Goal: Check status: Check status

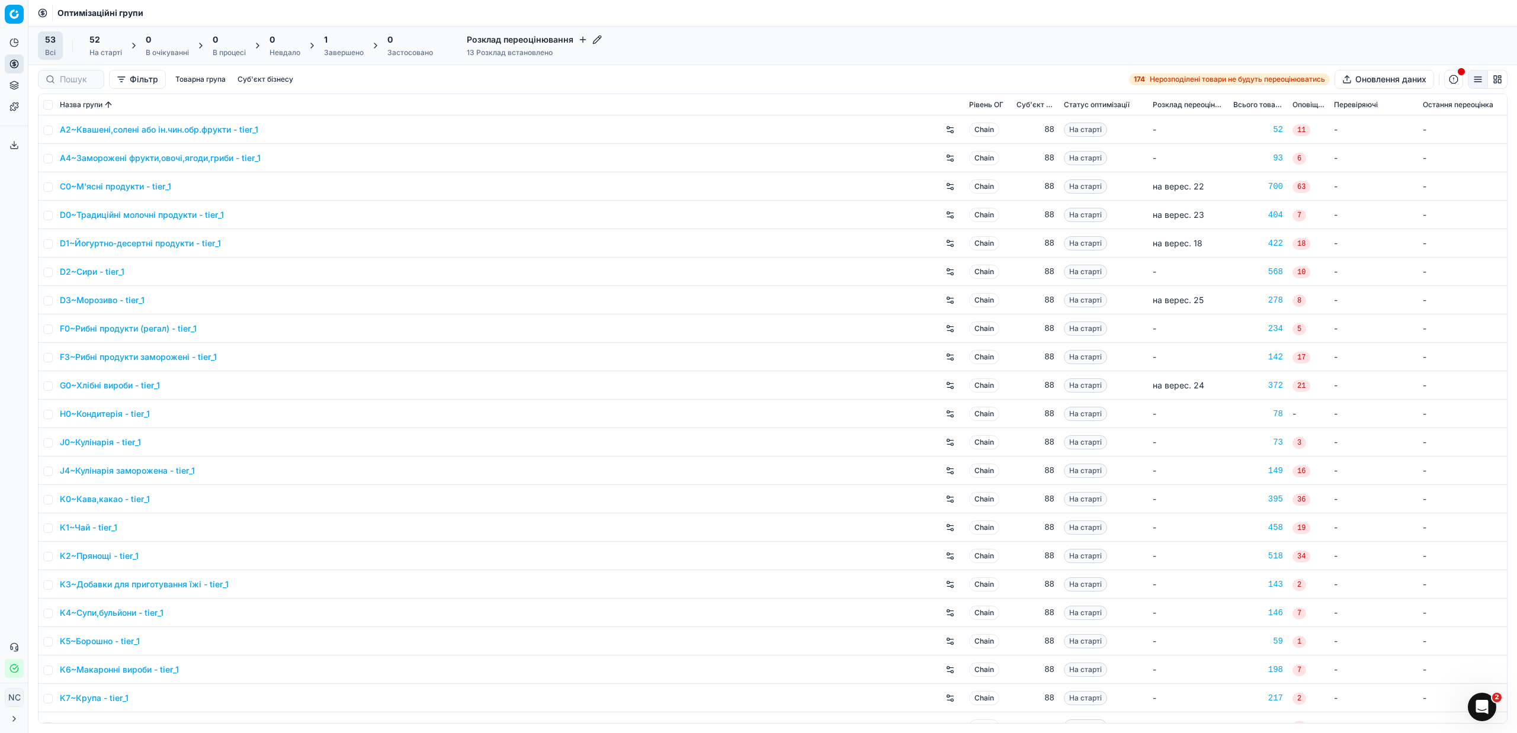
click at [341, 44] on div "1" at bounding box center [344, 40] width 40 height 12
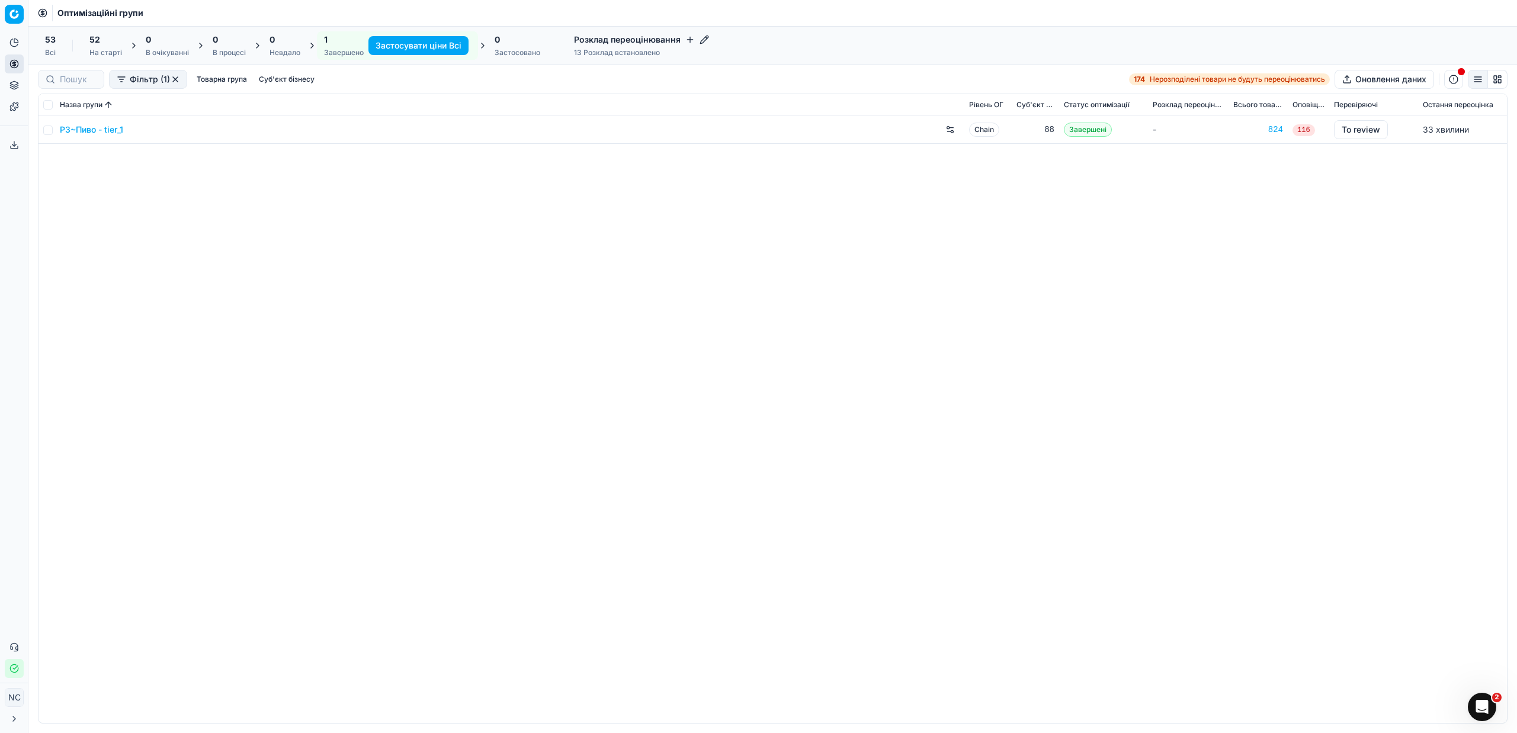
click at [1087, 387] on div "P3~Пиво - tier_1 Chain 88 Завершені - 824 116 To review 33 хвилини" at bounding box center [772, 419] width 1468 height 608
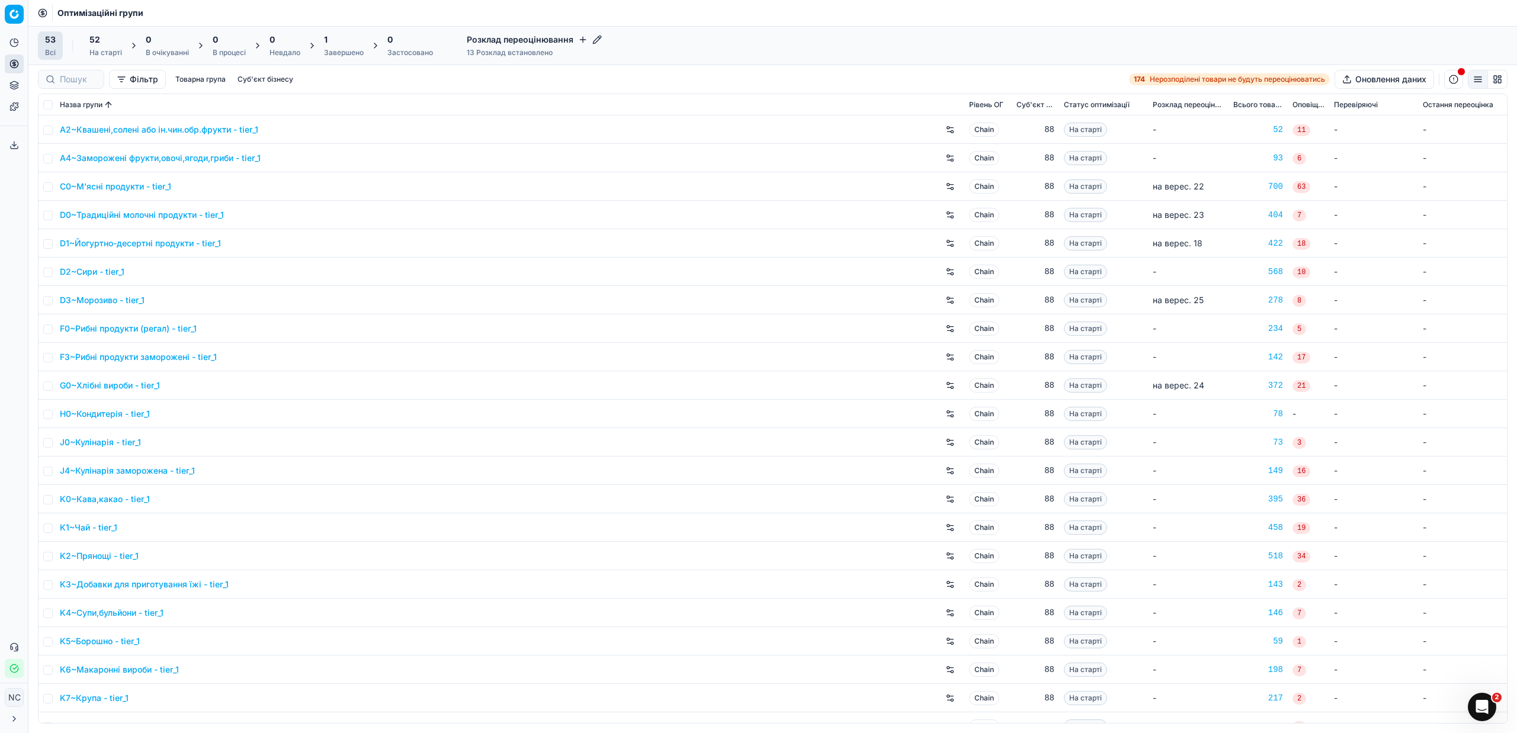
click at [349, 50] on div "Завершено" at bounding box center [344, 52] width 40 height 9
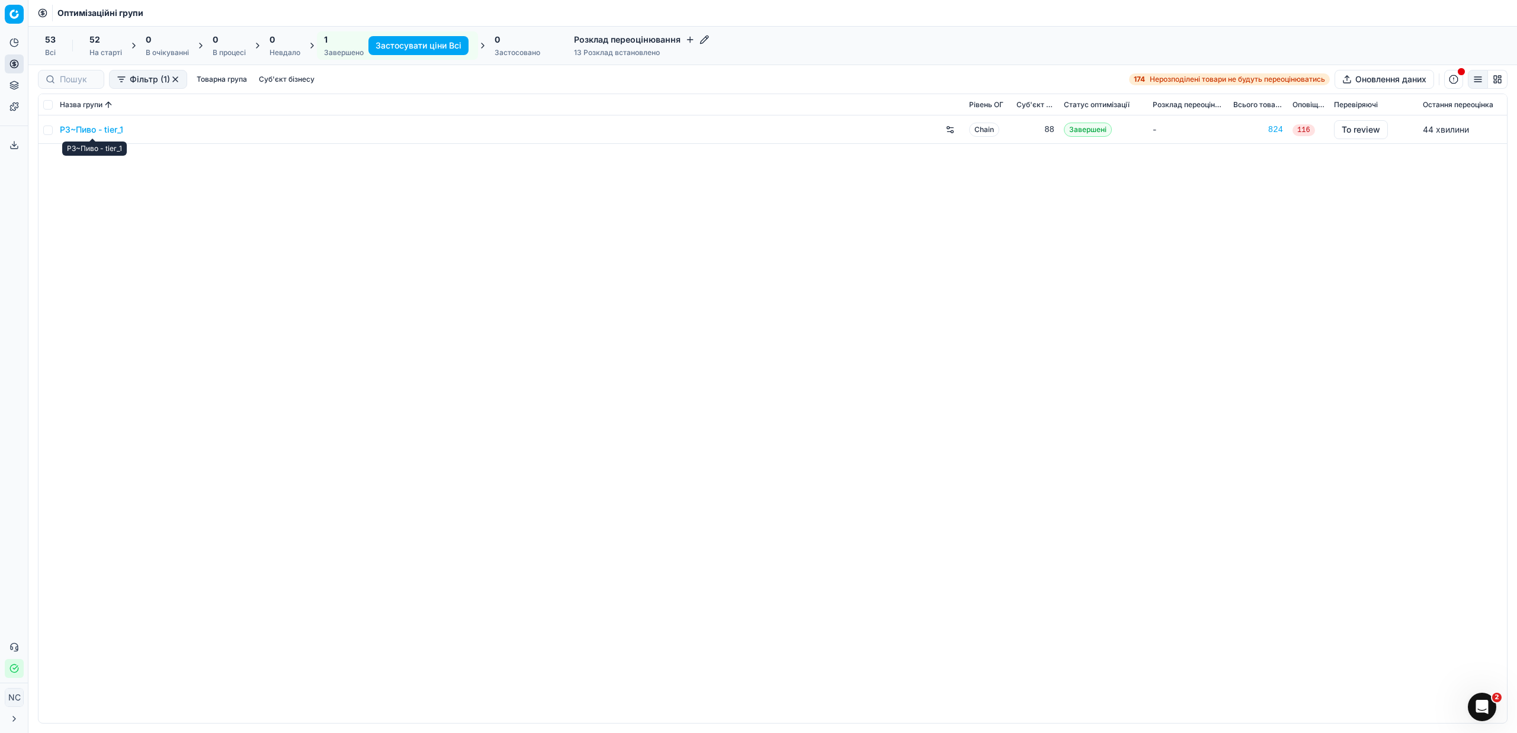
click at [85, 130] on link "P3~Пиво - tier_1" at bounding box center [91, 130] width 63 height 12
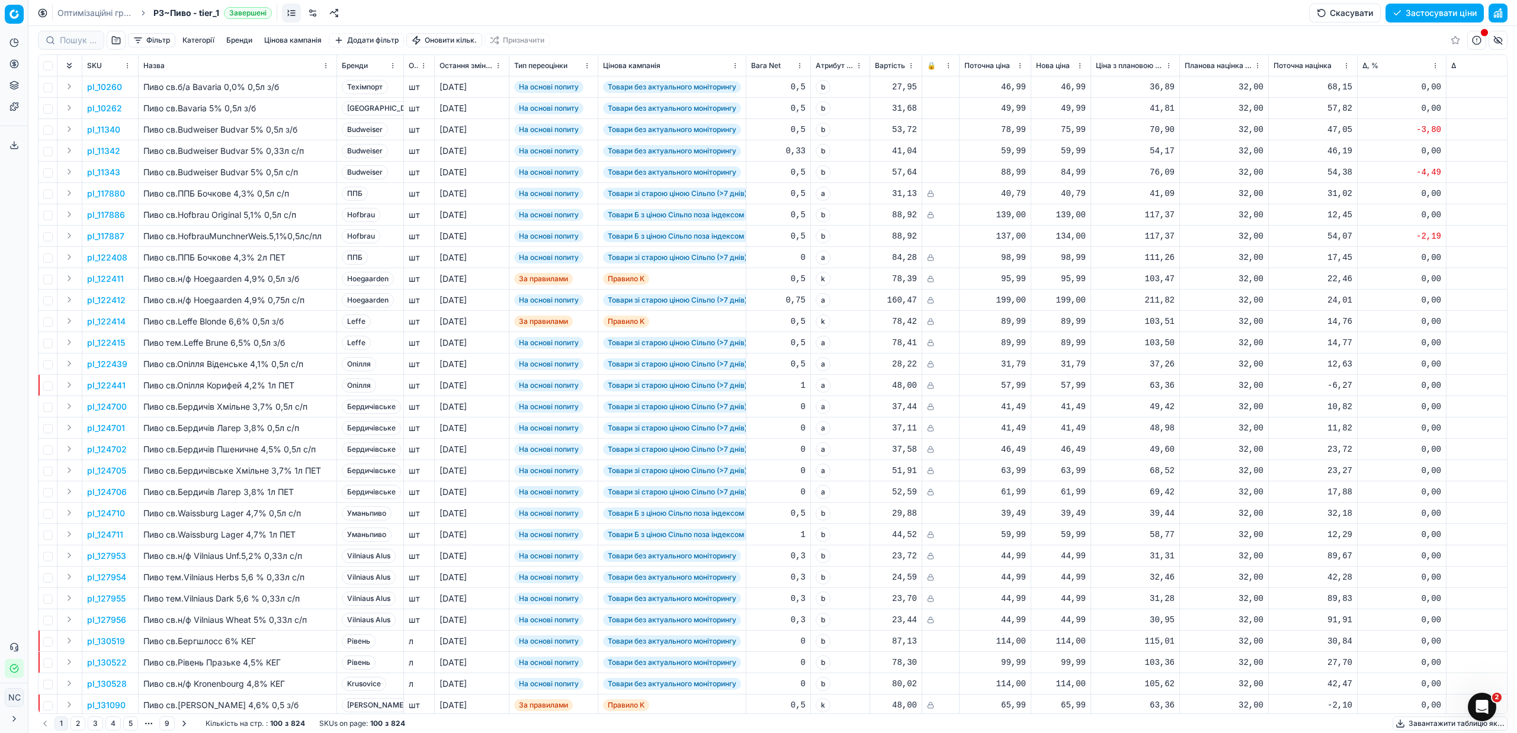
click at [300, 38] on button "Цінова кампанія" at bounding box center [292, 40] width 67 height 14
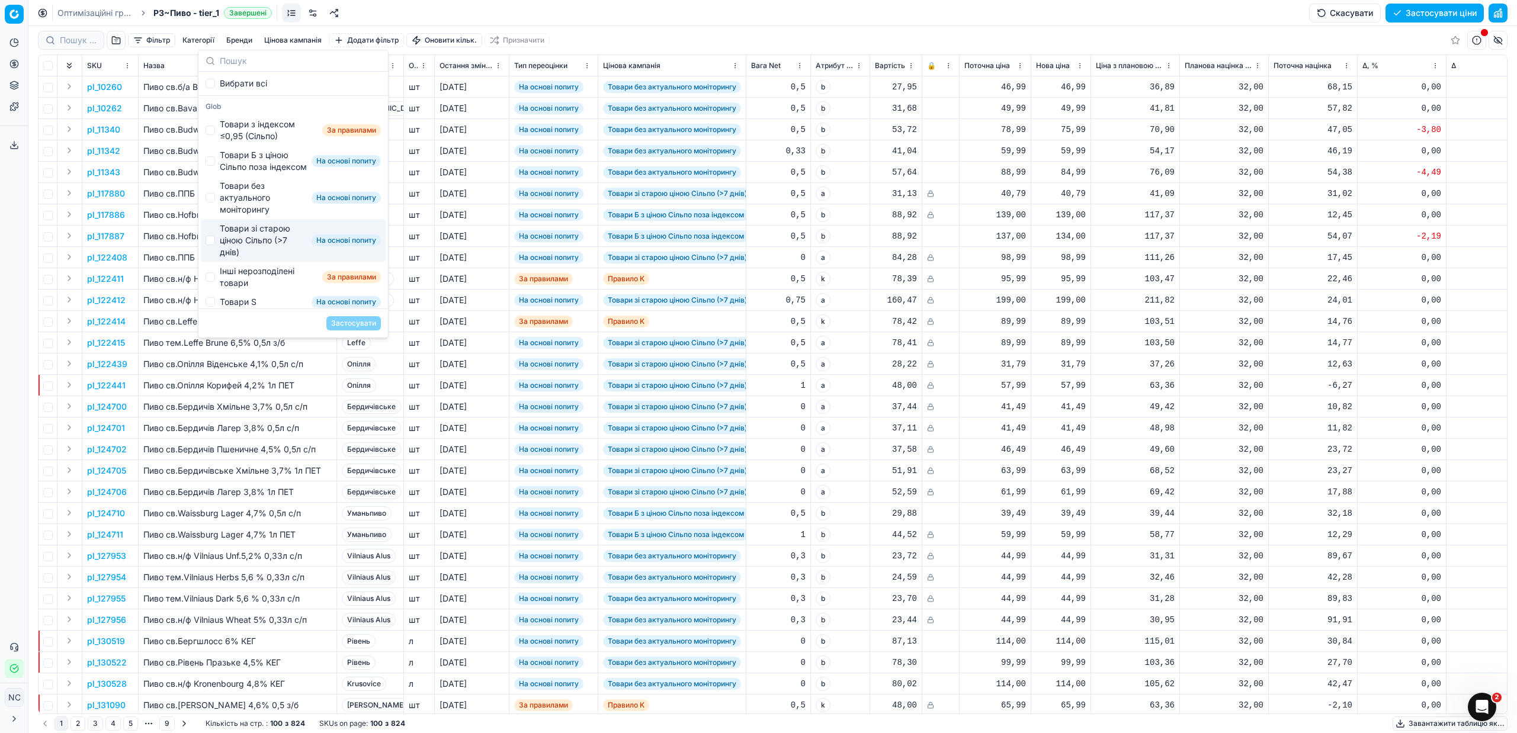
click at [608, 35] on div "Фільтр Категорії [PERSON_NAME] кампанія Додати фільтр Оновити кільк. Призначити" at bounding box center [772, 40] width 1469 height 28
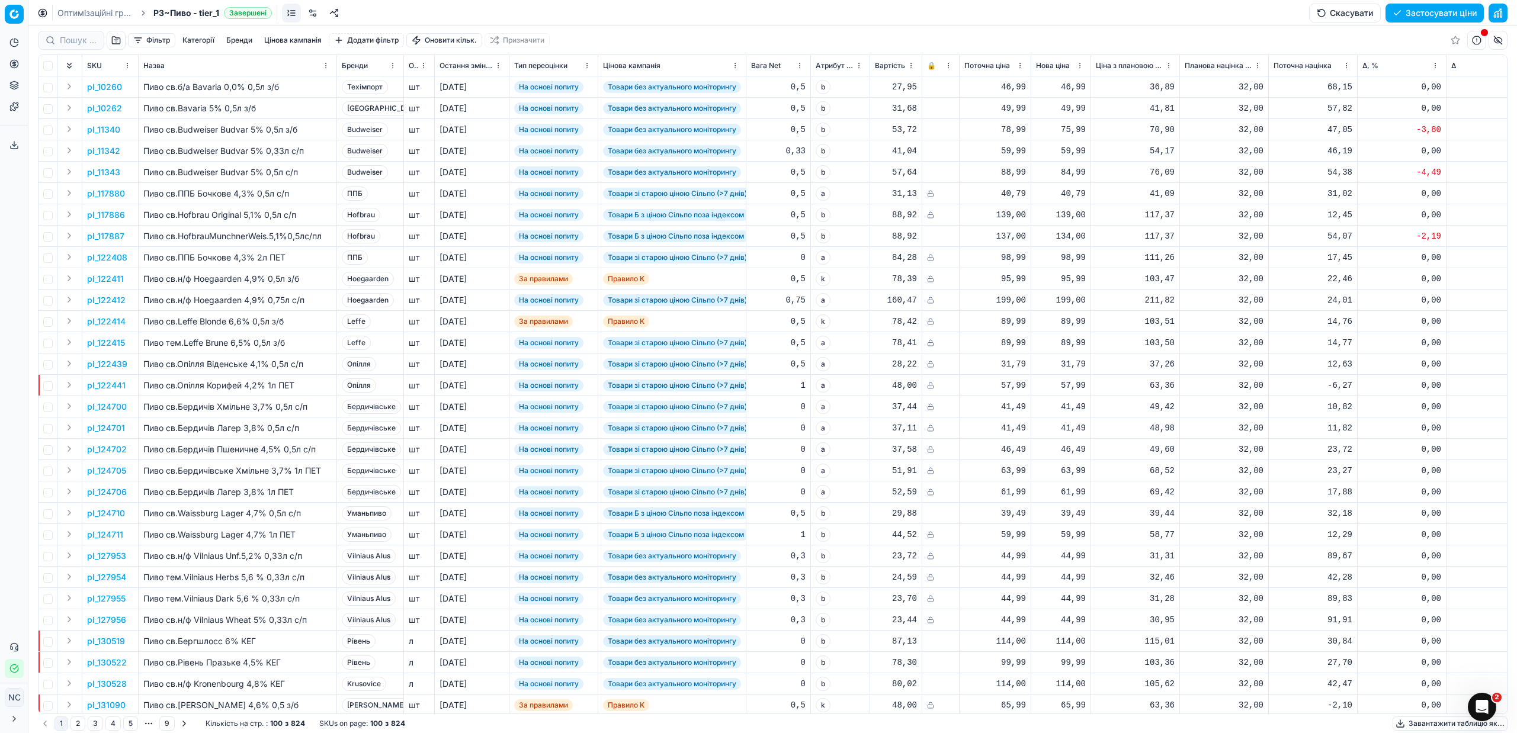
click at [206, 41] on button "Категорії" at bounding box center [198, 40] width 41 height 14
click at [377, 61] on div "Бренди" at bounding box center [370, 66] width 57 height 12
click at [149, 41] on button "Фільтр" at bounding box center [151, 40] width 47 height 14
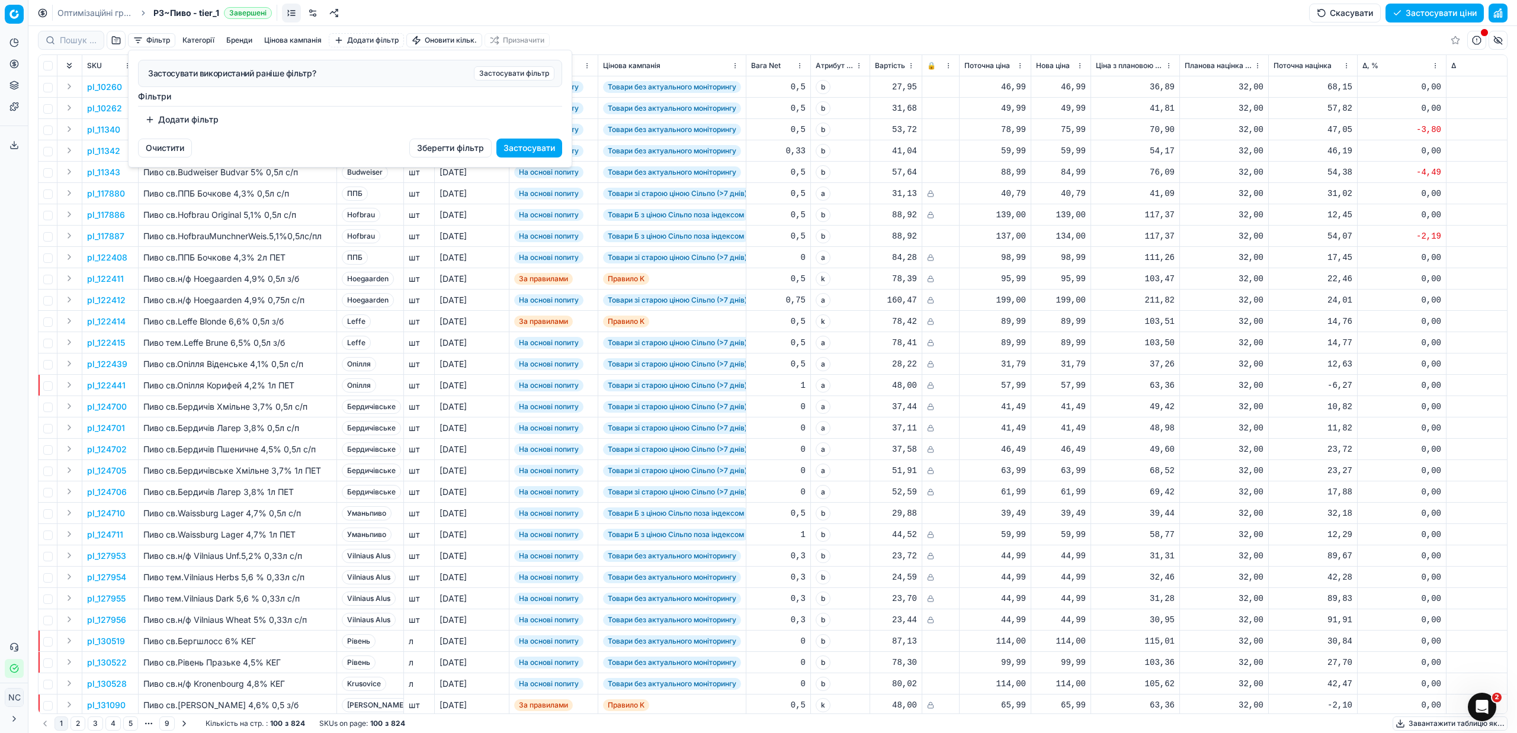
click at [685, 318] on html "Pricing platform Аналітика Цінова оптимізація Асортимент продукції Шаблони Серв…" at bounding box center [758, 366] width 1517 height 733
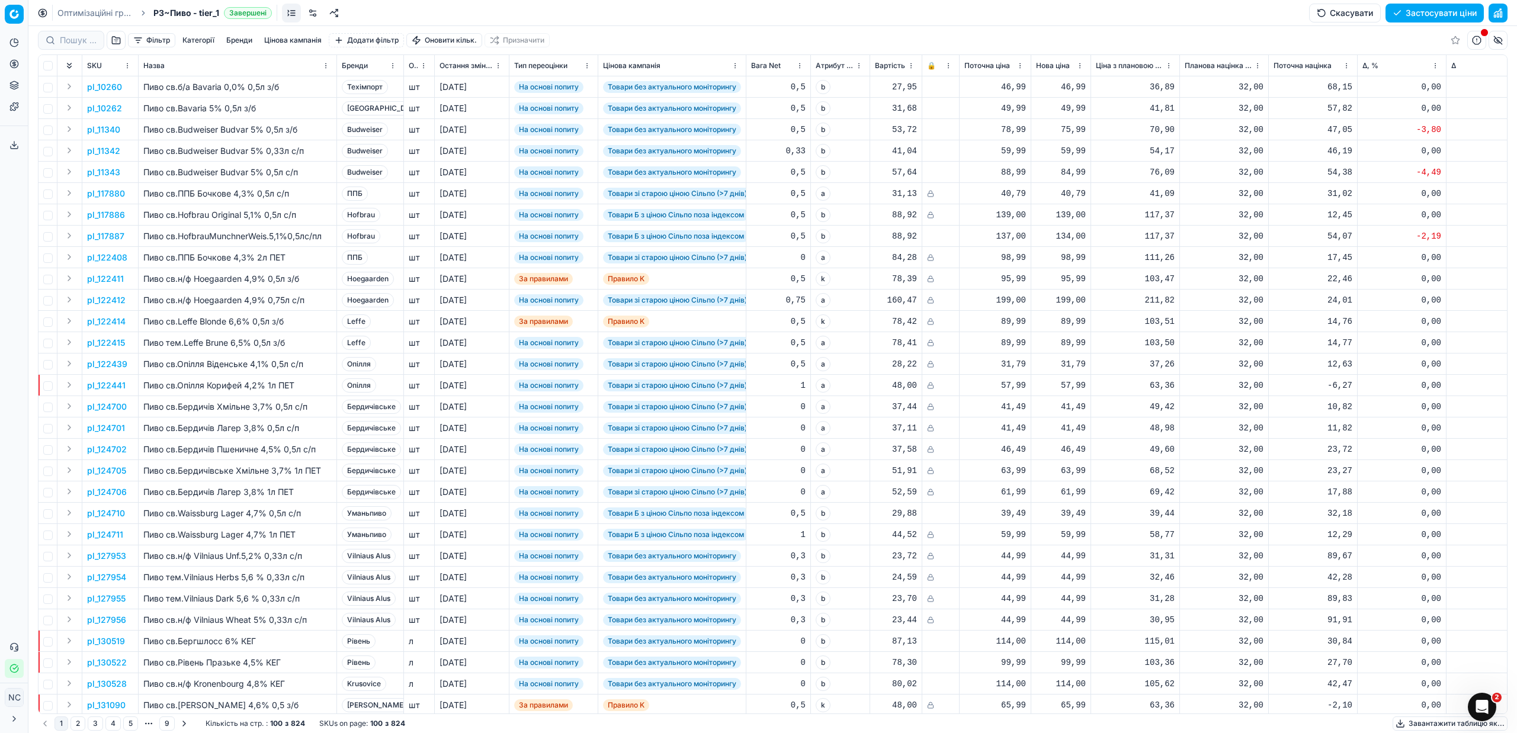
click at [316, 38] on button "Цінова кампанія" at bounding box center [292, 40] width 67 height 14
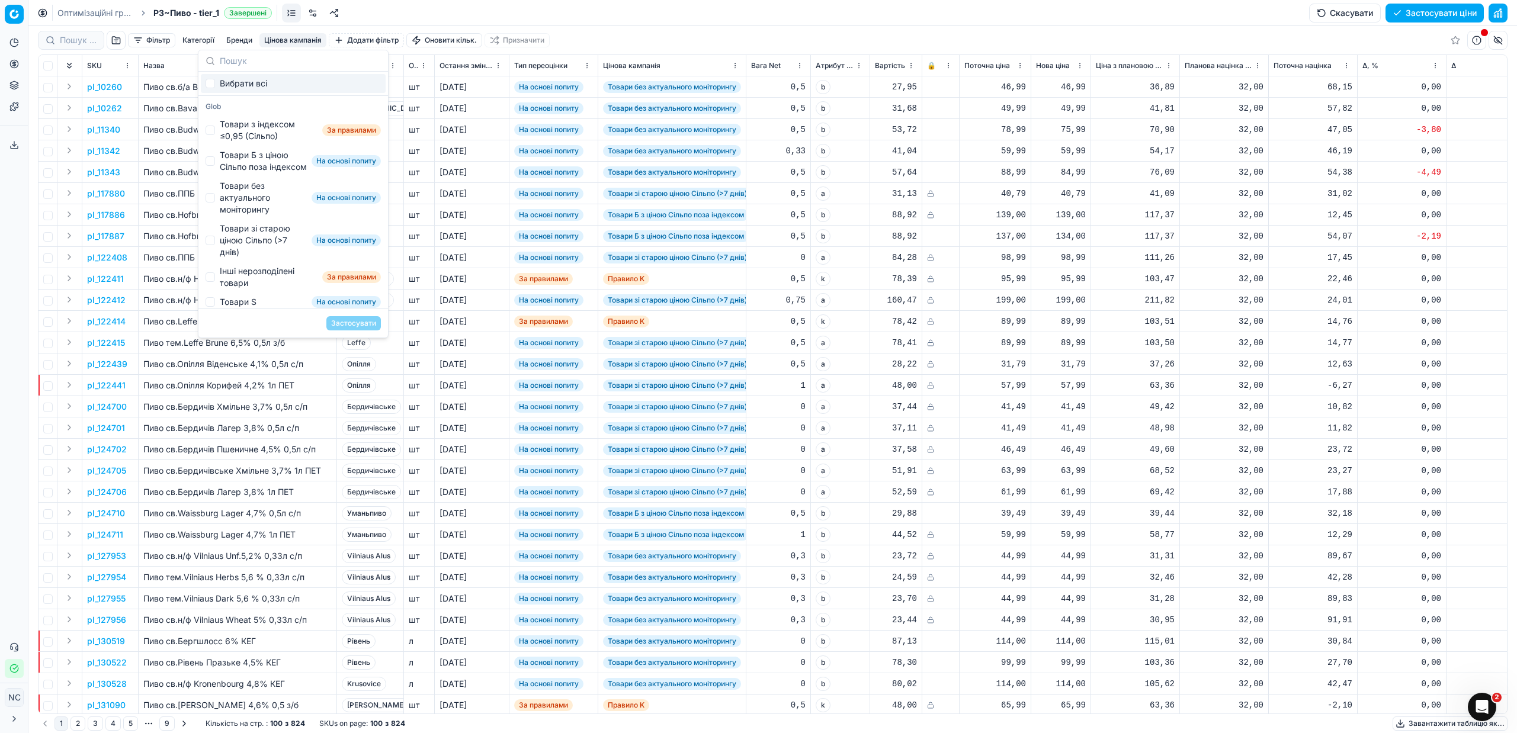
click at [465, 169] on span "[DATE]" at bounding box center [452, 172] width 27 height 10
